Goal: Task Accomplishment & Management: Manage account settings

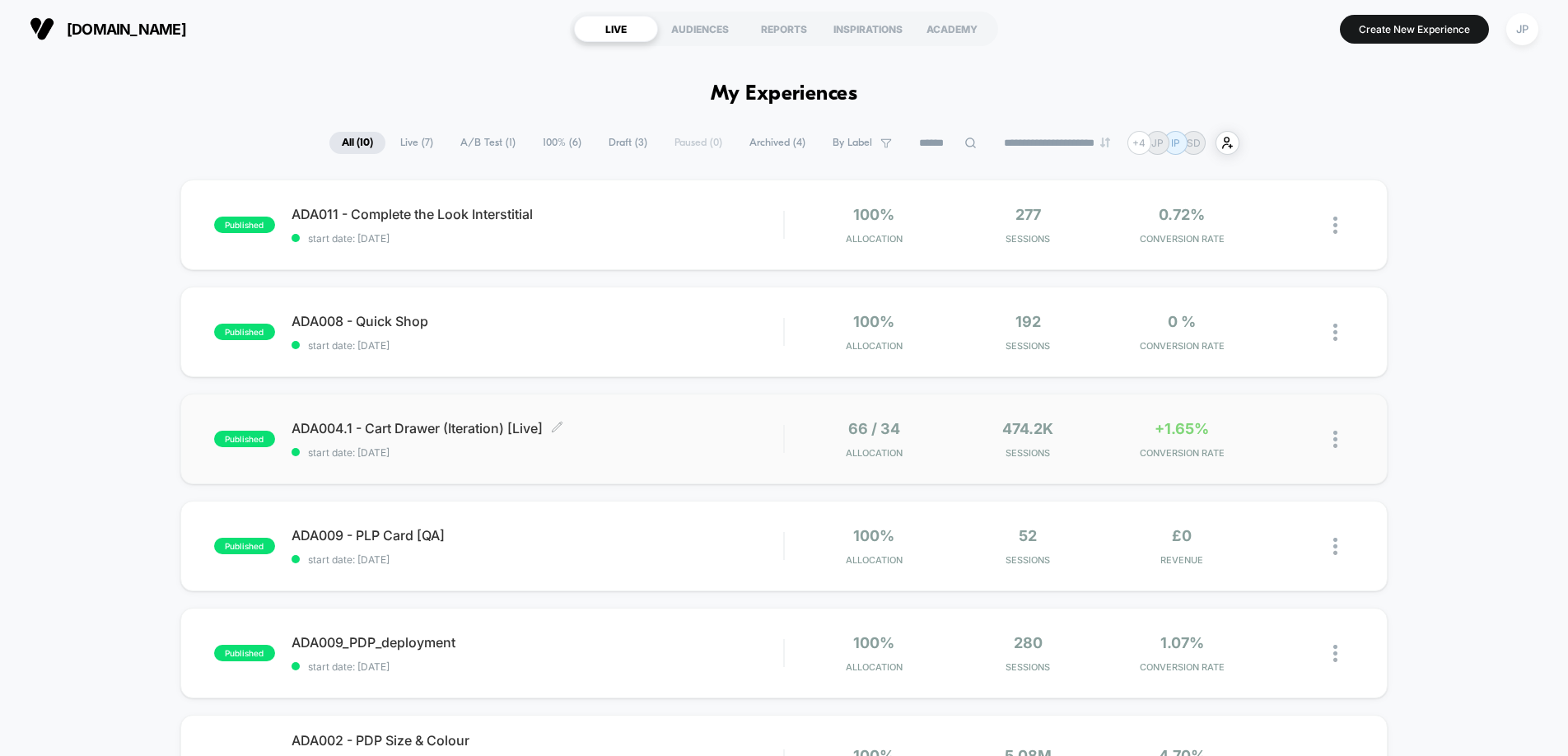
click at [699, 434] on span "ADA004.1 - Cart Drawer (Iteration) [Live] Click to edit experience details" at bounding box center [537, 427] width 492 height 16
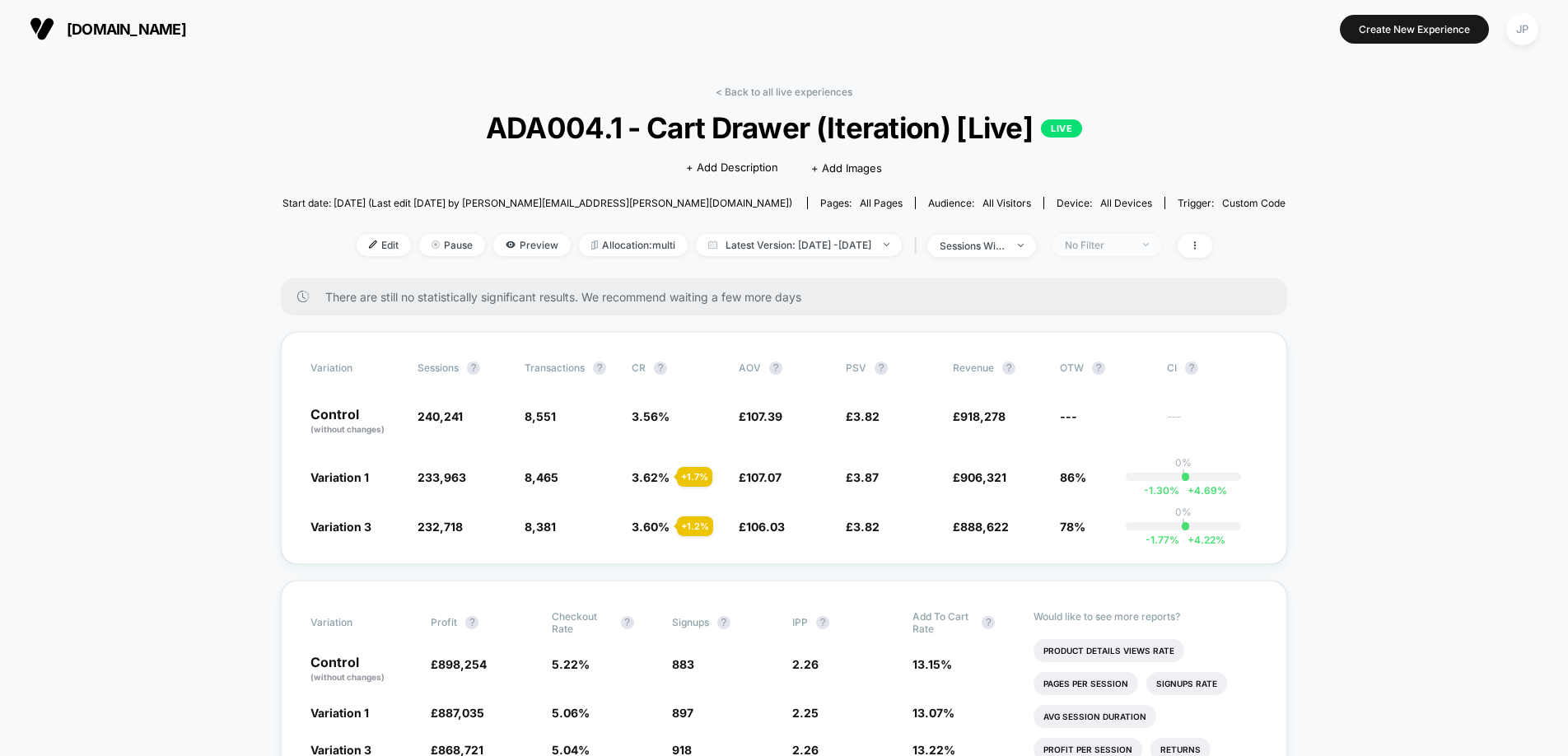
click at [1130, 244] on div "No Filter" at bounding box center [1097, 244] width 66 height 12
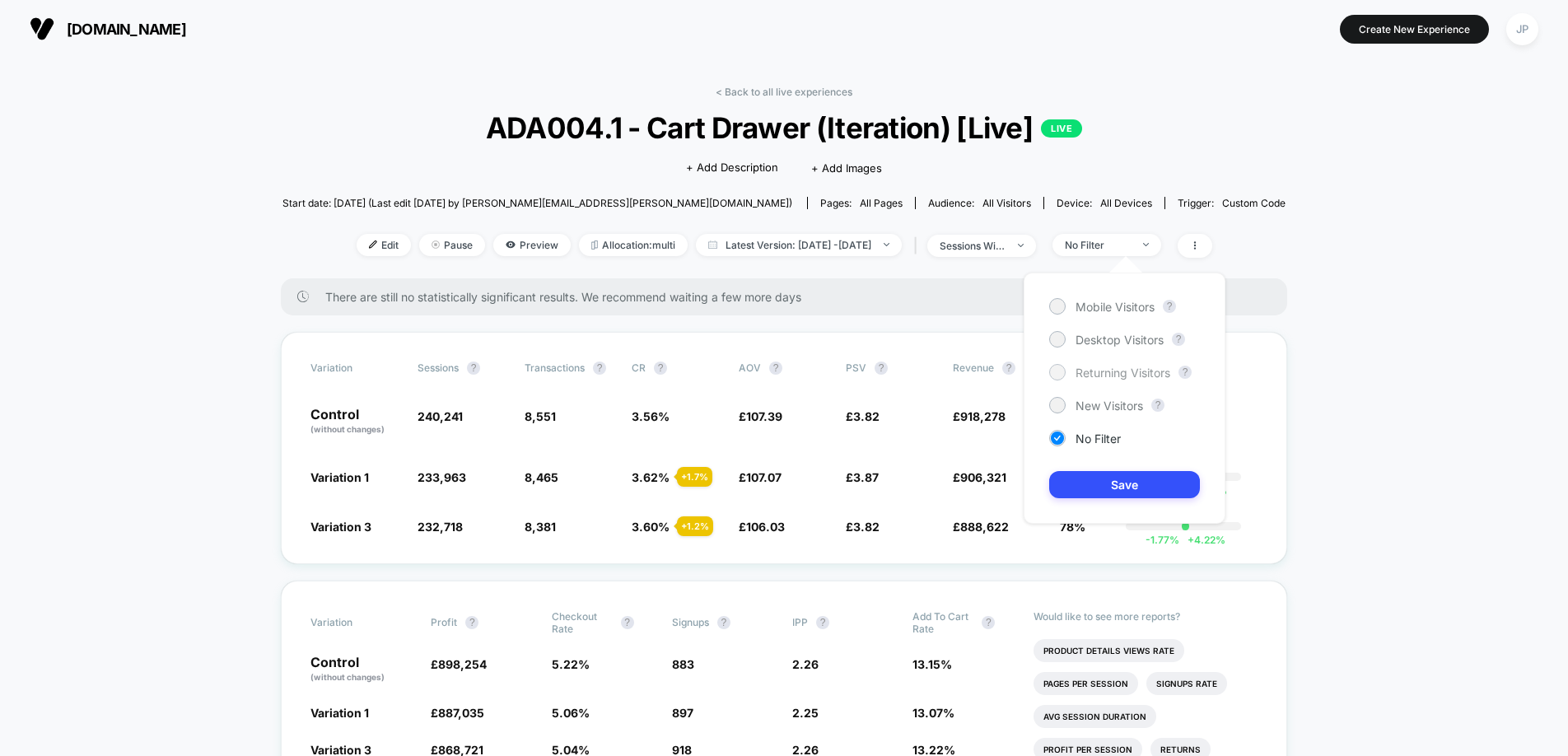
click at [1097, 371] on span "Returning Visitors" at bounding box center [1122, 372] width 95 height 14
click at [1128, 481] on button "Save" at bounding box center [1123, 484] width 150 height 27
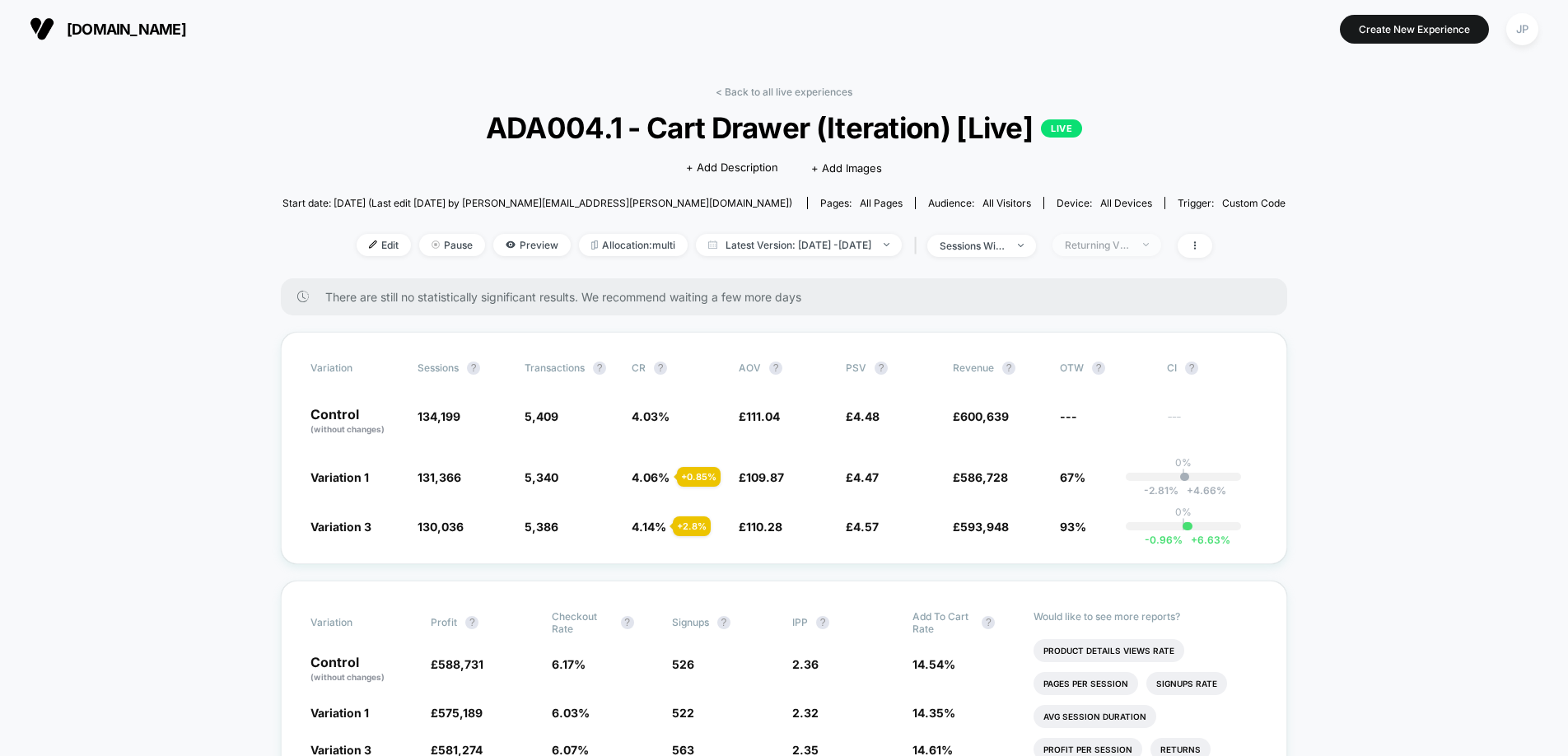
click at [1118, 241] on div "Returning Visitors" at bounding box center [1097, 244] width 66 height 12
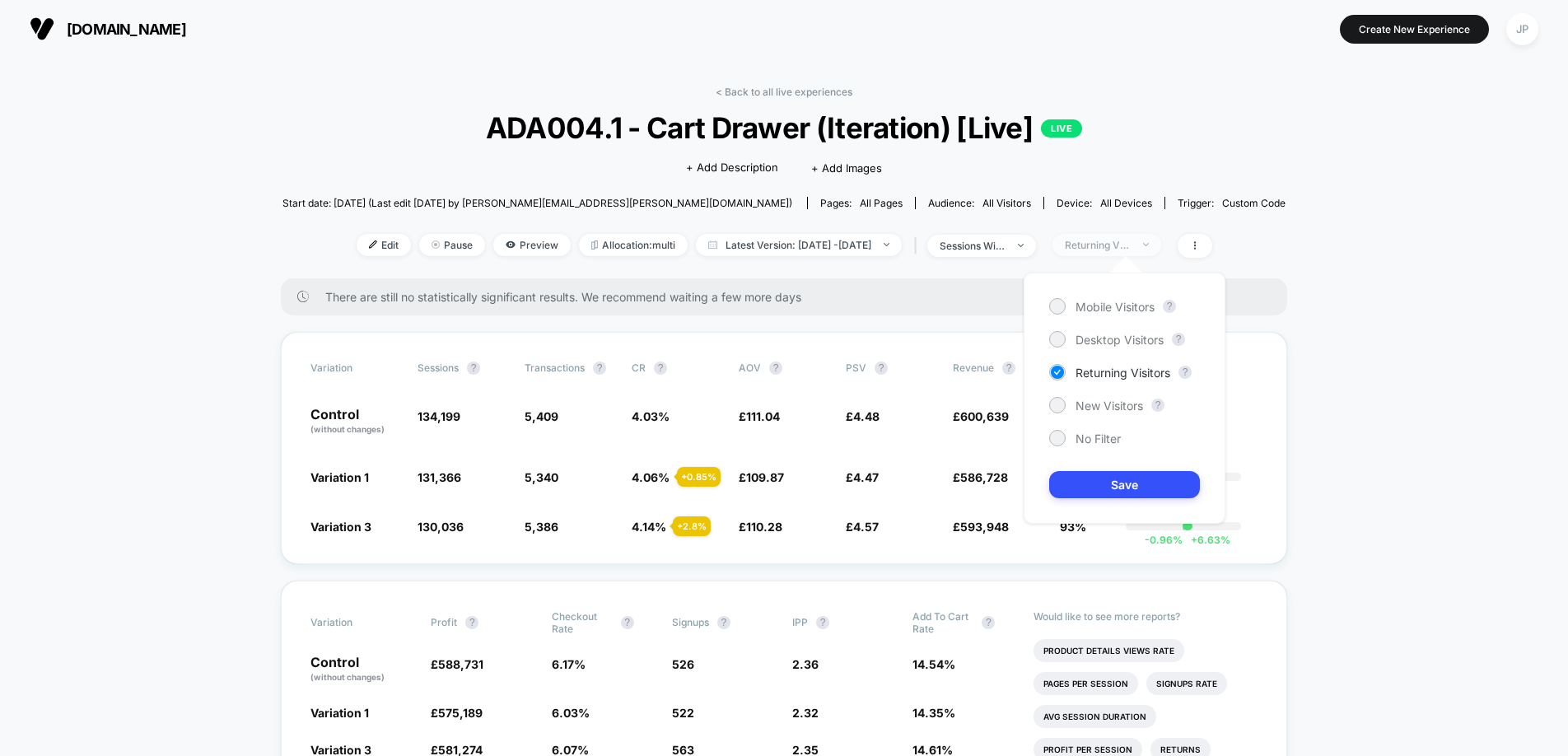
scroll to position [1, 0]
click at [1113, 402] on span "New Visitors" at bounding box center [1109, 404] width 67 height 14
click at [1128, 475] on button "Save" at bounding box center [1123, 484] width 150 height 27
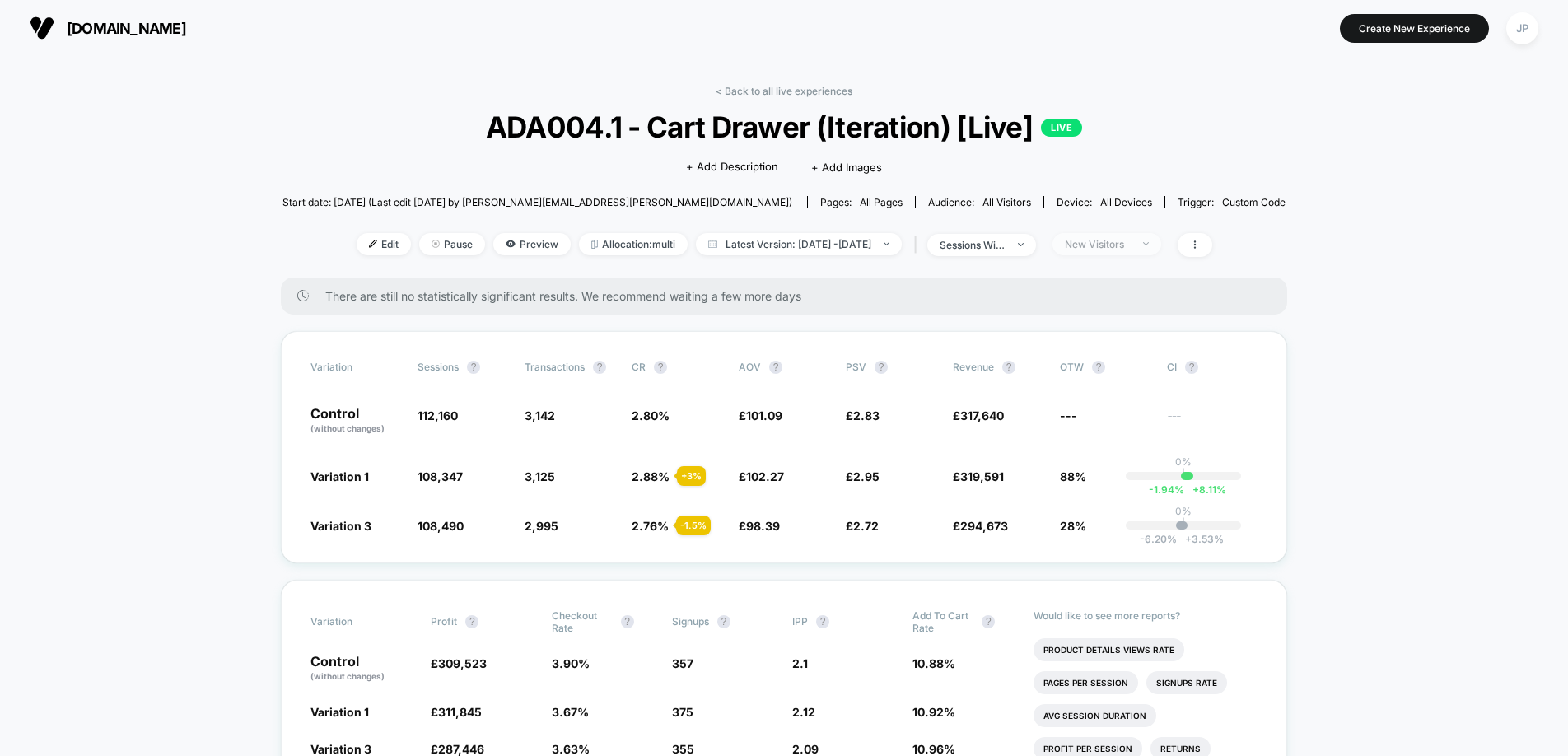
click at [1160, 250] on span "New Visitors" at bounding box center [1106, 243] width 108 height 22
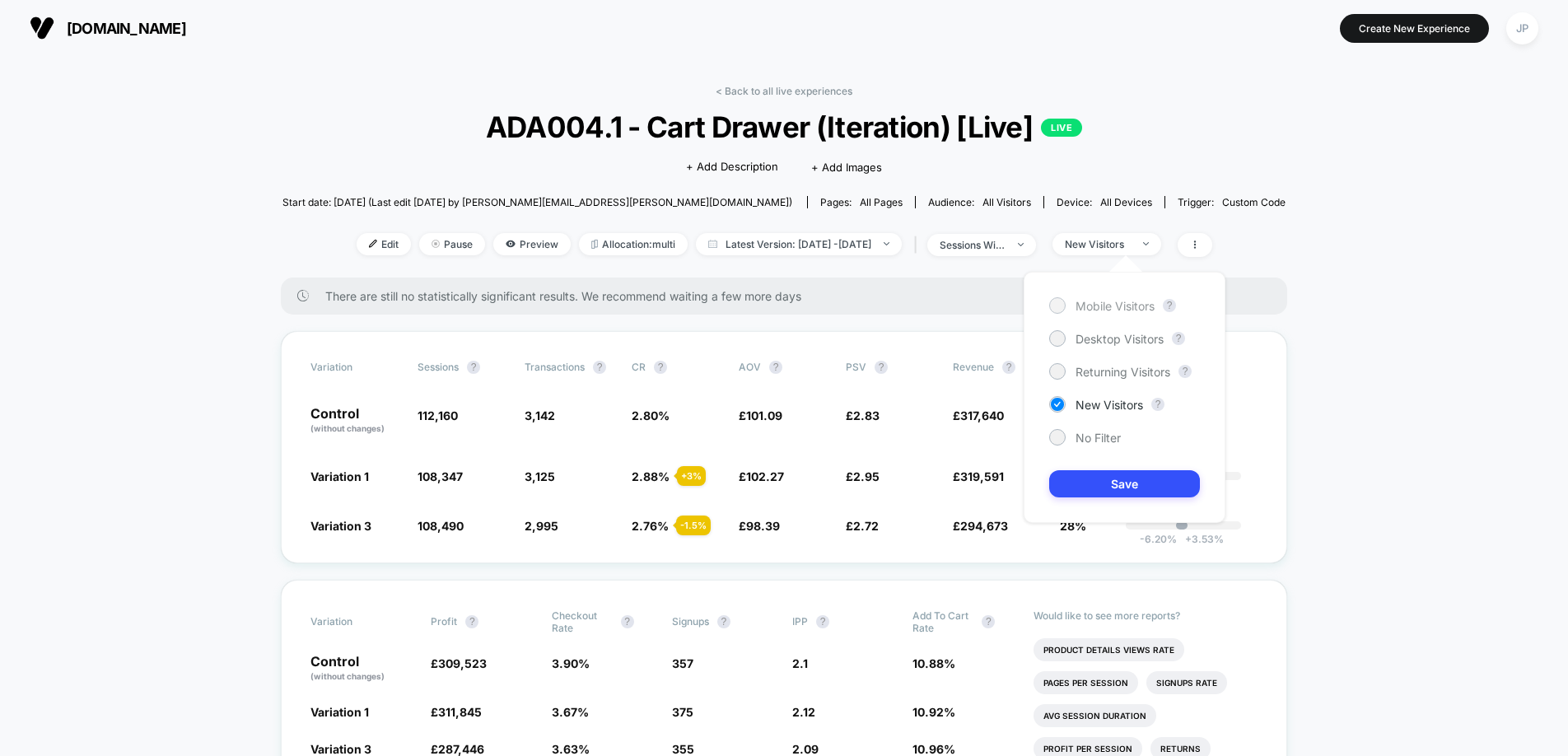
click at [1110, 304] on span "Mobile Visitors" at bounding box center [1115, 306] width 79 height 14
click at [1123, 494] on button "Save" at bounding box center [1123, 484] width 150 height 27
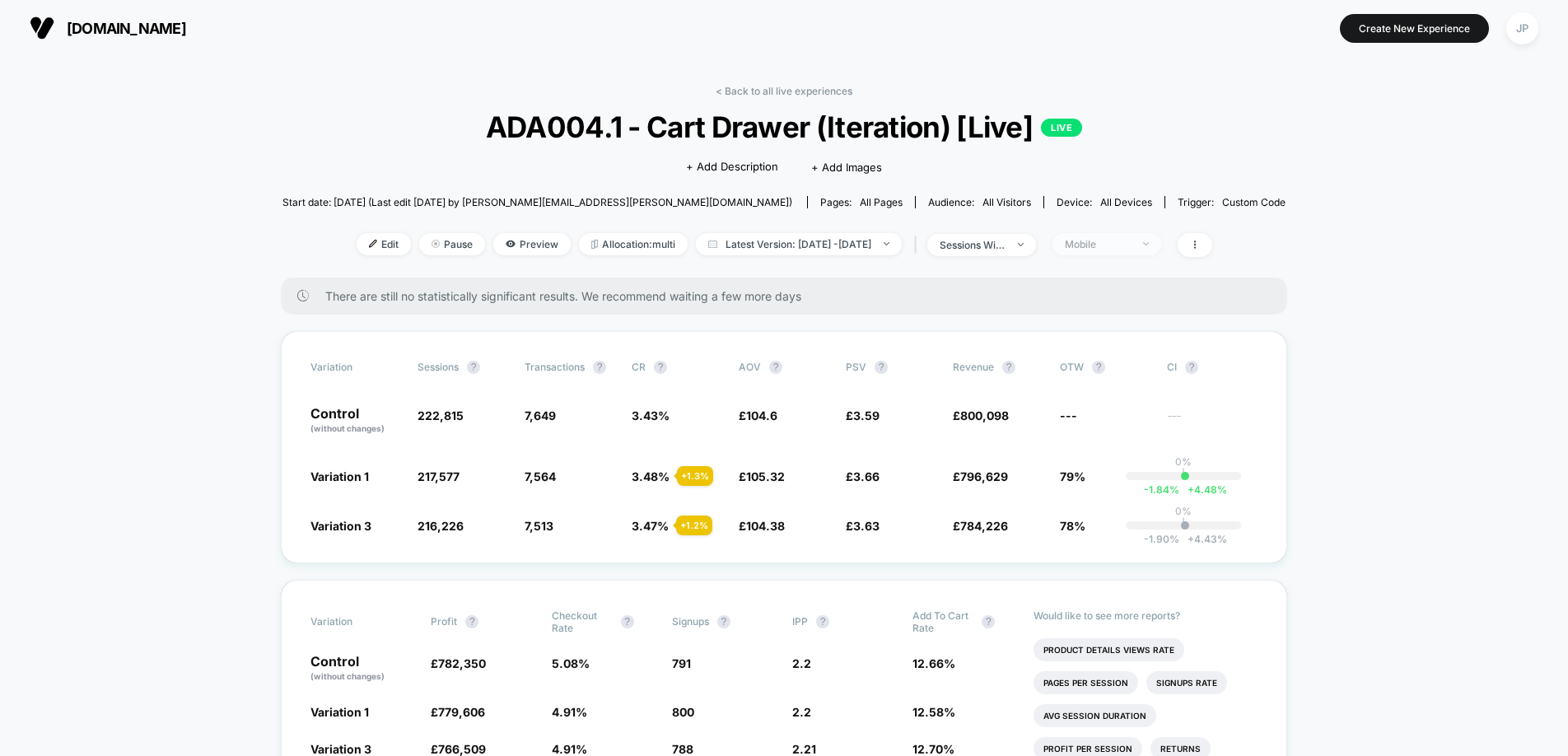
click at [1130, 243] on div "Mobile" at bounding box center [1097, 243] width 66 height 12
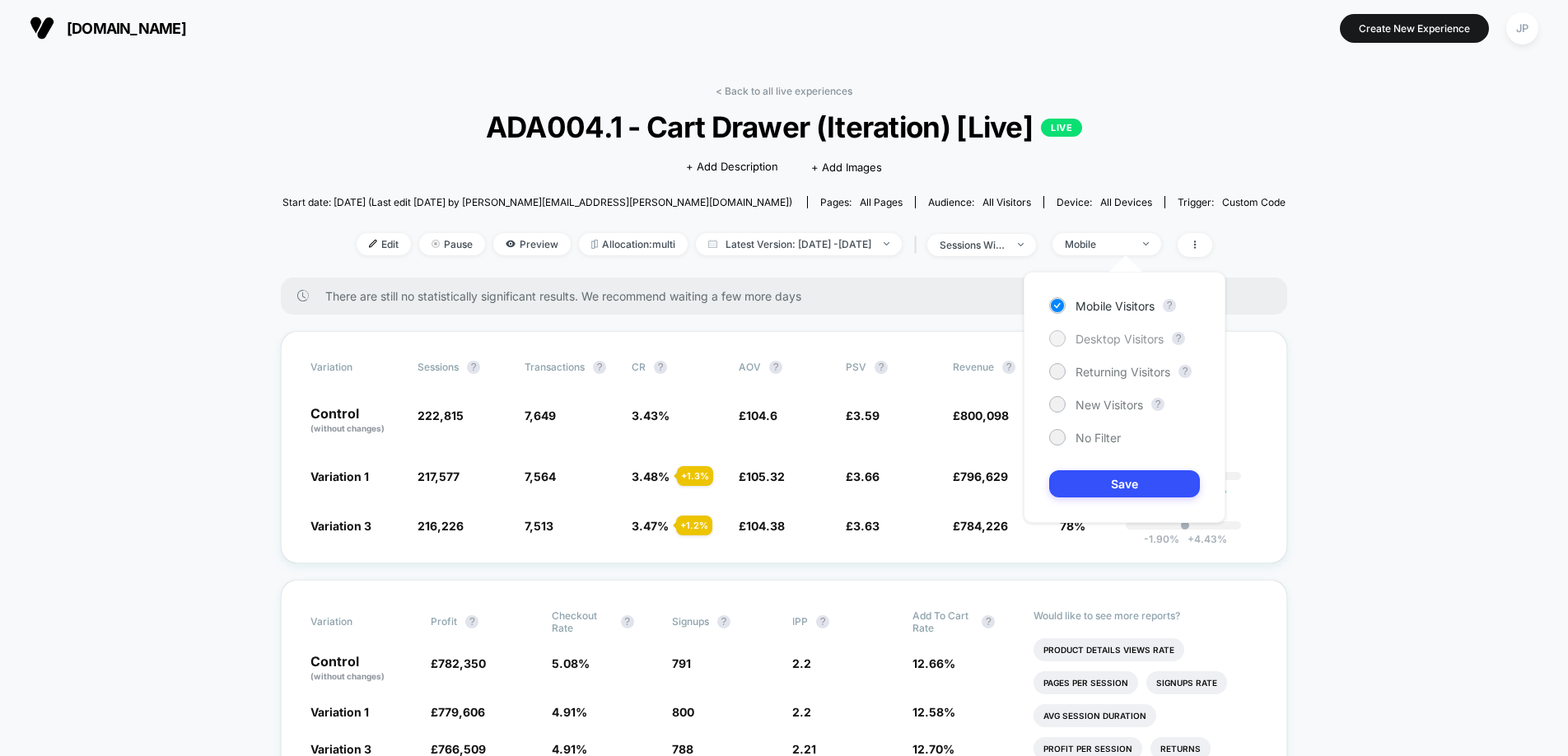
click at [1118, 338] on span "Desktop Visitors" at bounding box center [1119, 338] width 88 height 14
click at [1157, 484] on button "Save" at bounding box center [1123, 484] width 150 height 27
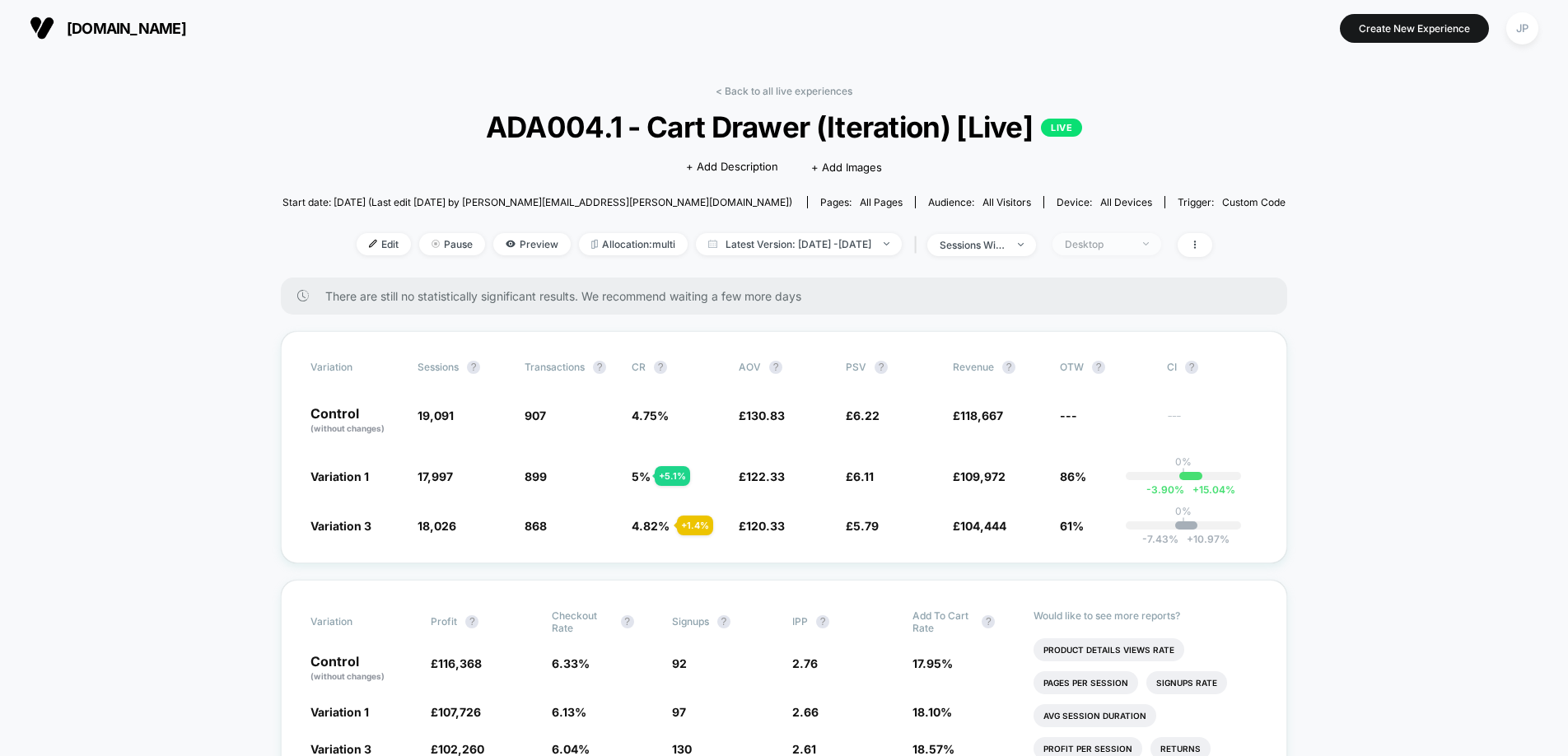
click at [1130, 246] on div "Desktop" at bounding box center [1097, 243] width 66 height 12
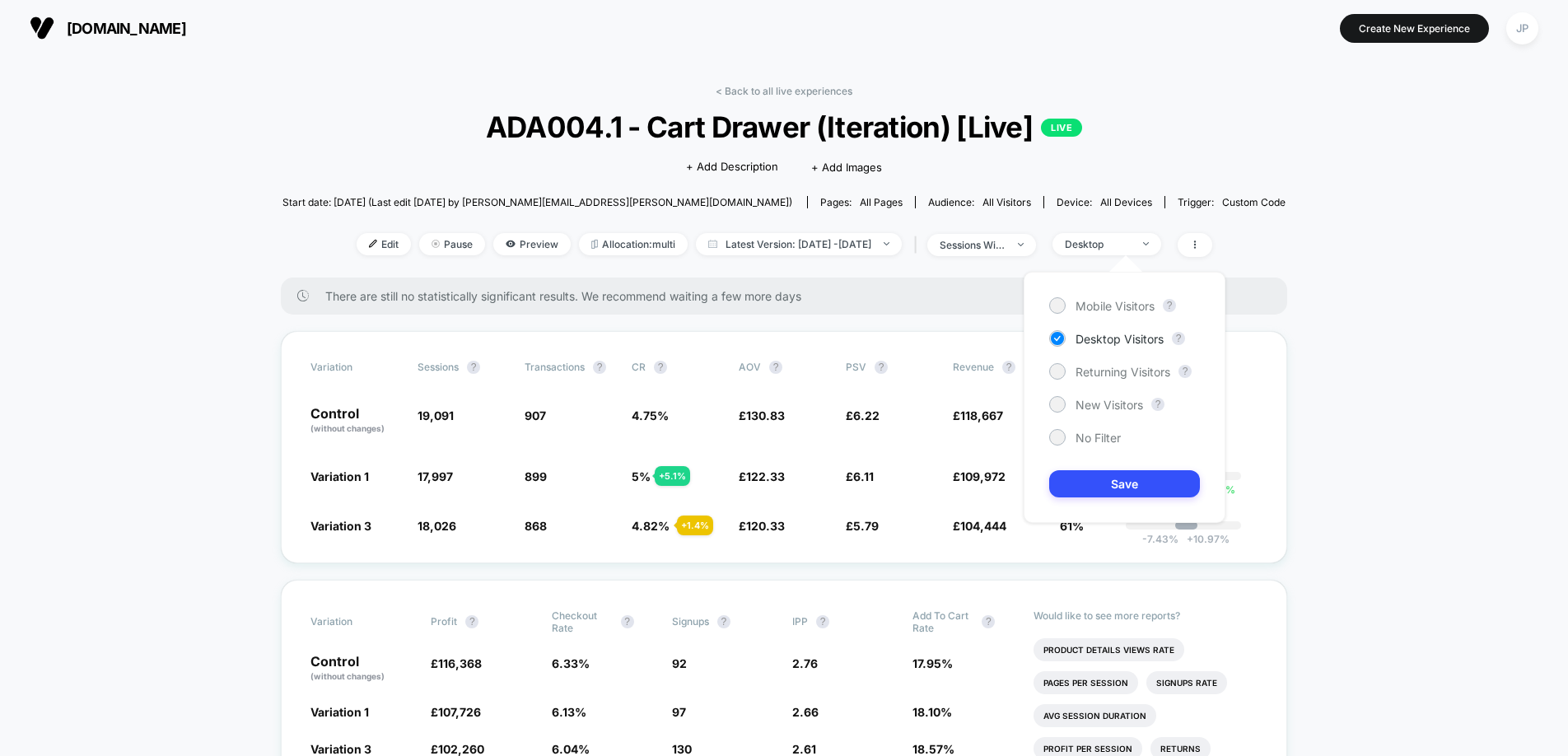
drag, startPoint x: 1113, startPoint y: 438, endPoint x: 1116, endPoint y: 447, distance: 9.5
click at [1113, 438] on span "No Filter" at bounding box center [1097, 437] width 45 height 14
click at [1124, 479] on button "Save" at bounding box center [1123, 484] width 150 height 27
